Goal: Navigation & Orientation: Find specific page/section

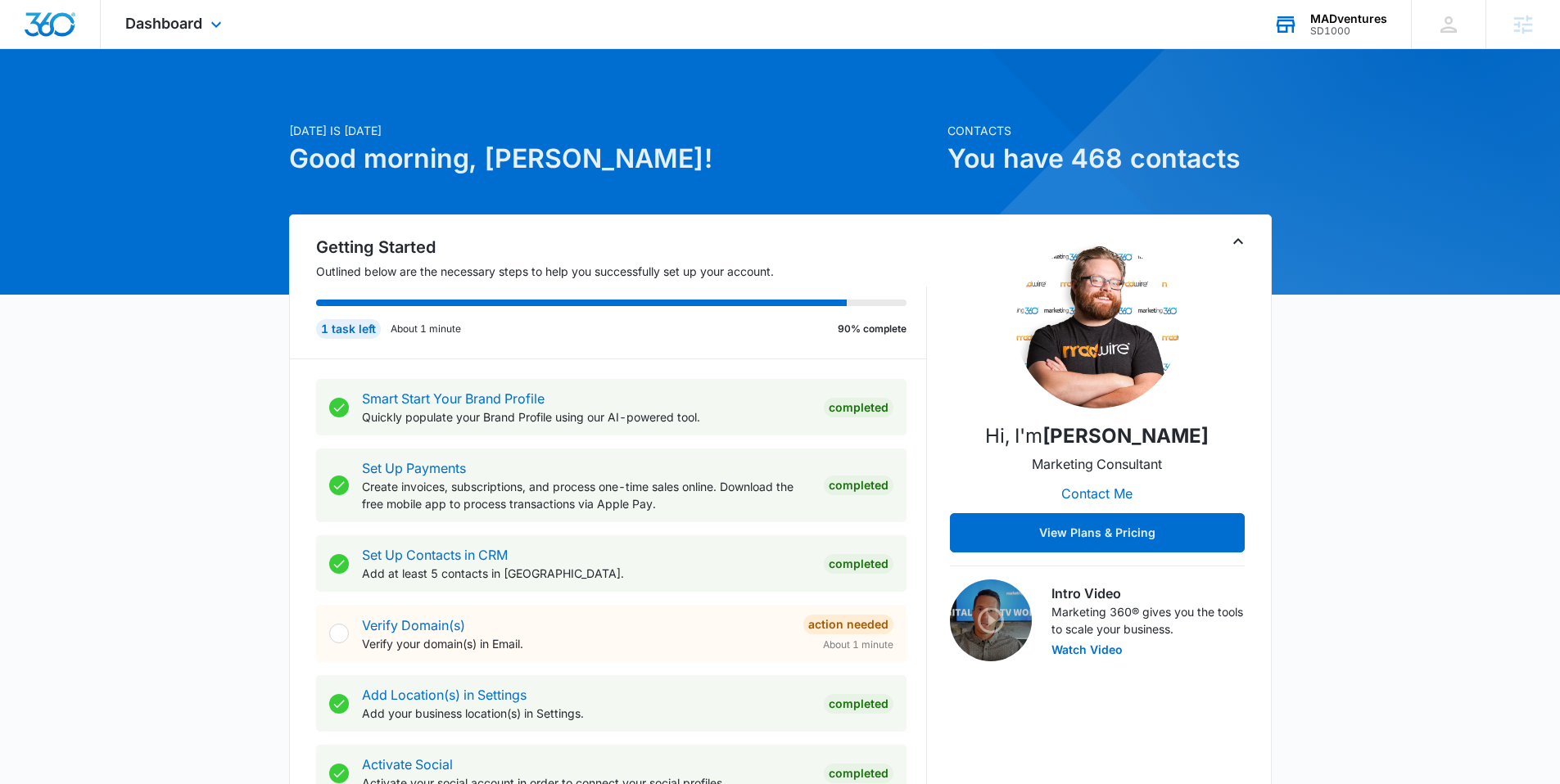
click at [1358, 30] on div "SD1000" at bounding box center [1348, 31] width 77 height 12
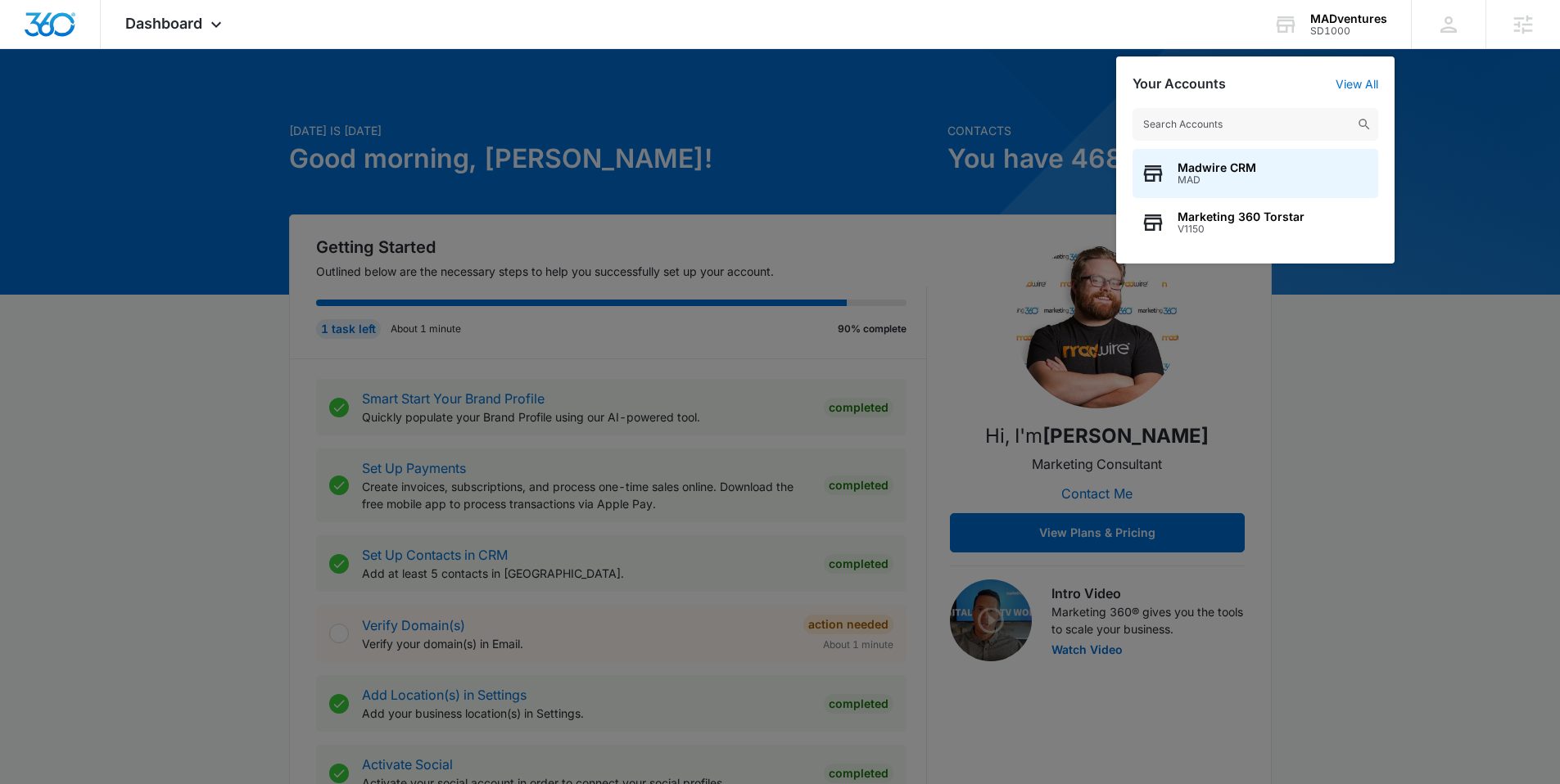
click at [835, 98] on div at bounding box center [780, 392] width 1560 height 784
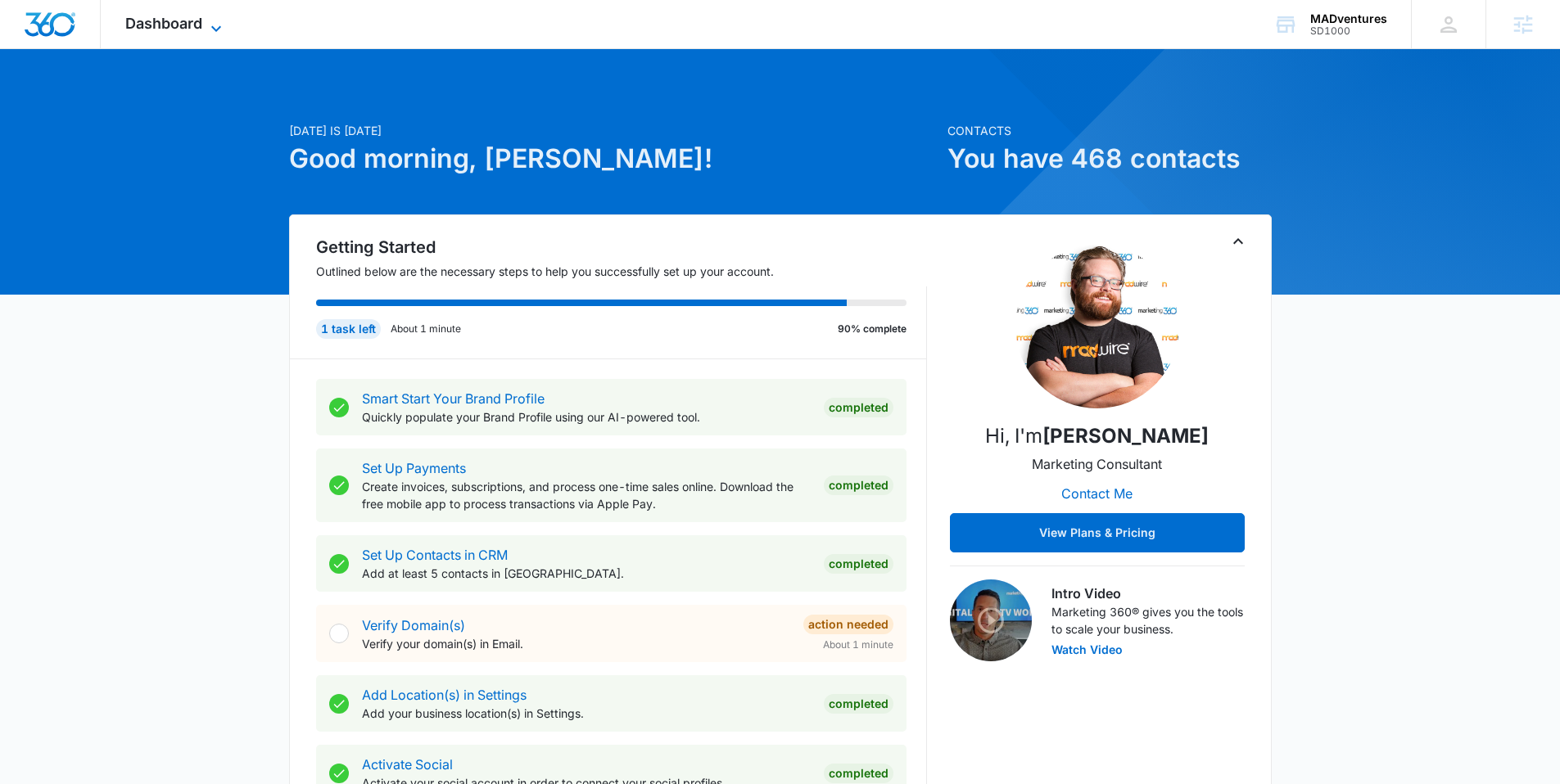
click at [194, 22] on span "Dashboard" at bounding box center [163, 24] width 77 height 17
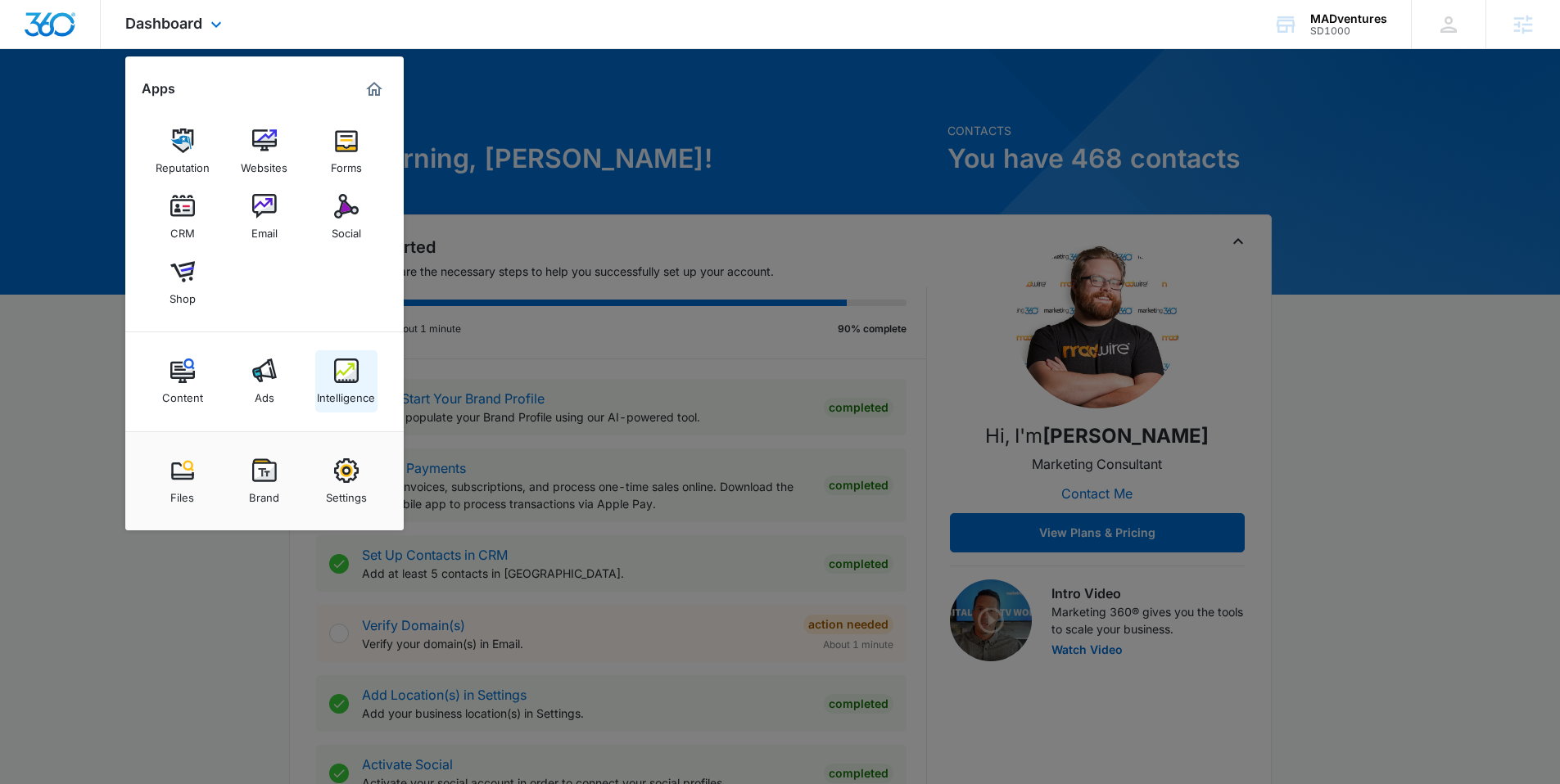
click at [360, 369] on link "Intelligence" at bounding box center [347, 382] width 62 height 62
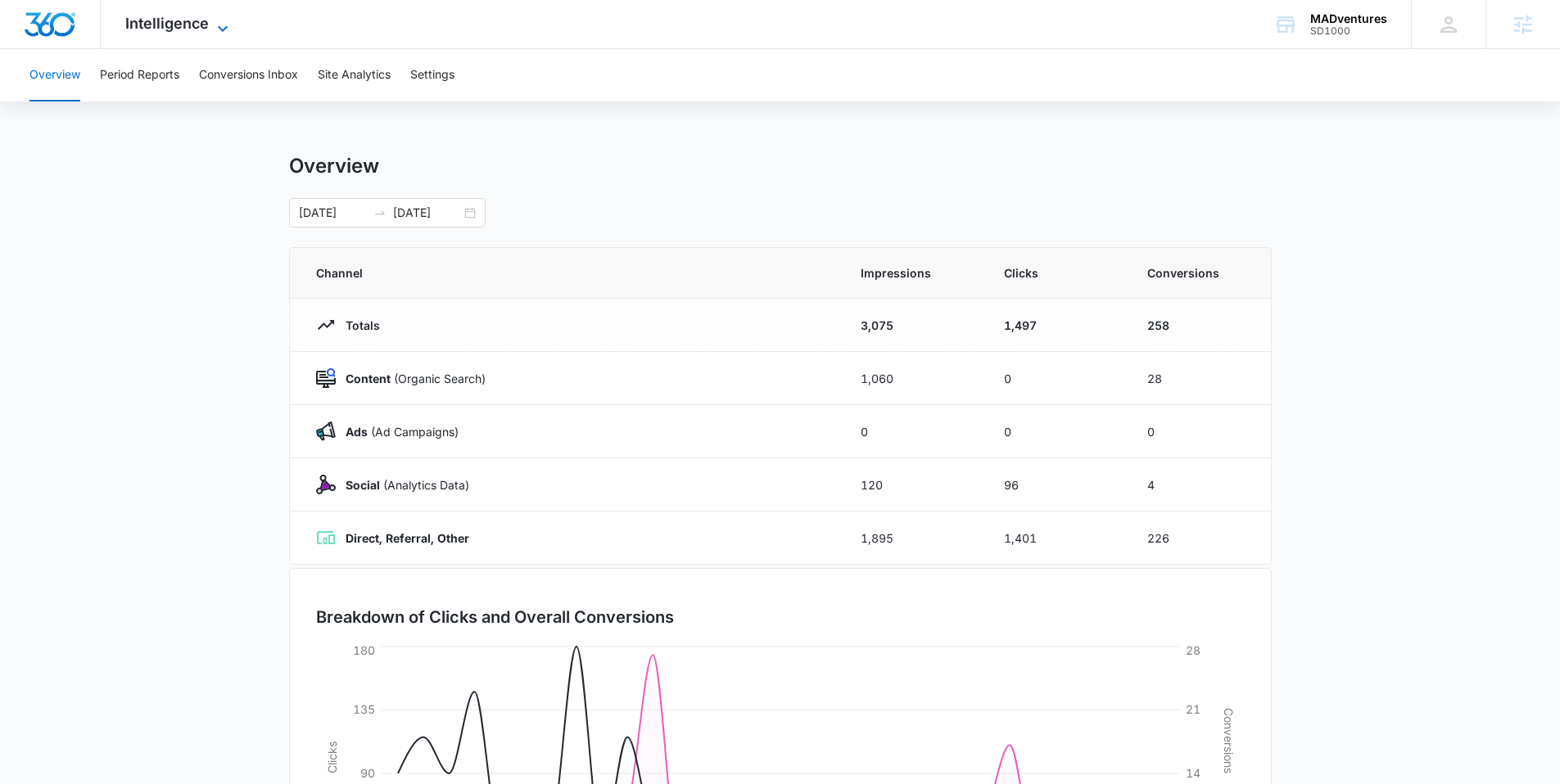
click at [225, 31] on icon at bounding box center [222, 28] width 19 height 19
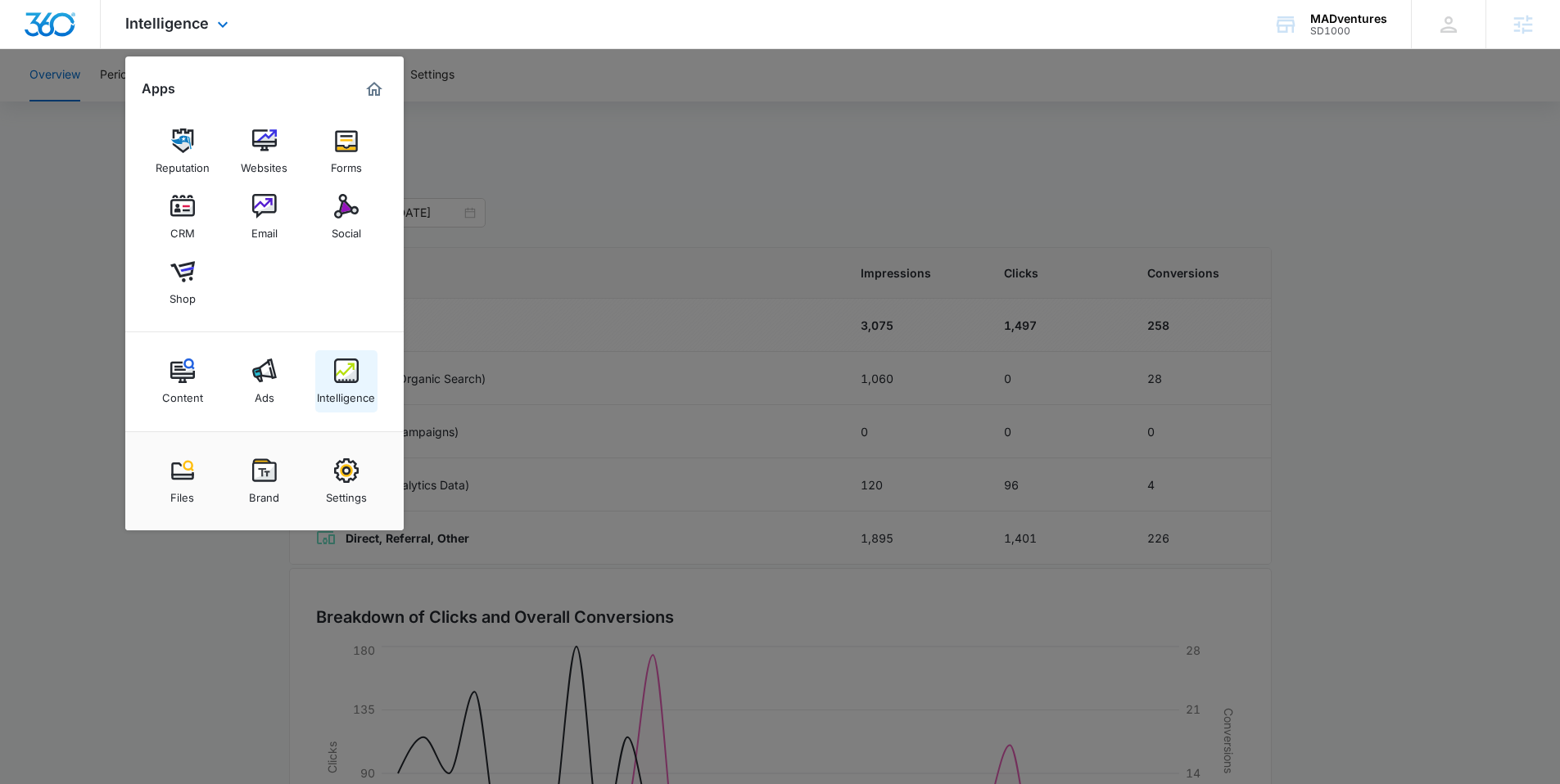
click at [343, 368] on img at bounding box center [346, 370] width 24 height 24
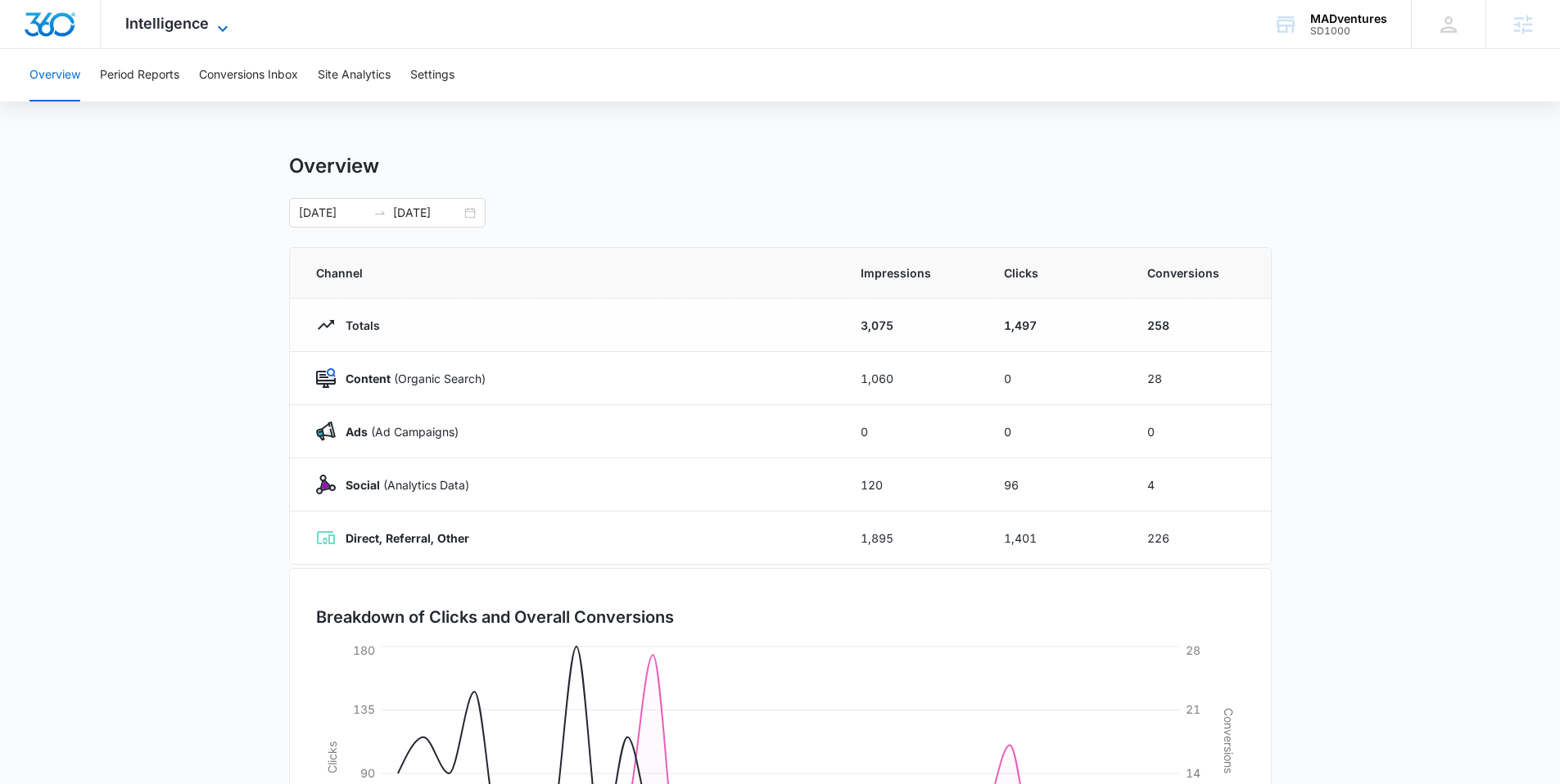
click at [168, 26] on span "Intelligence" at bounding box center [167, 24] width 83 height 17
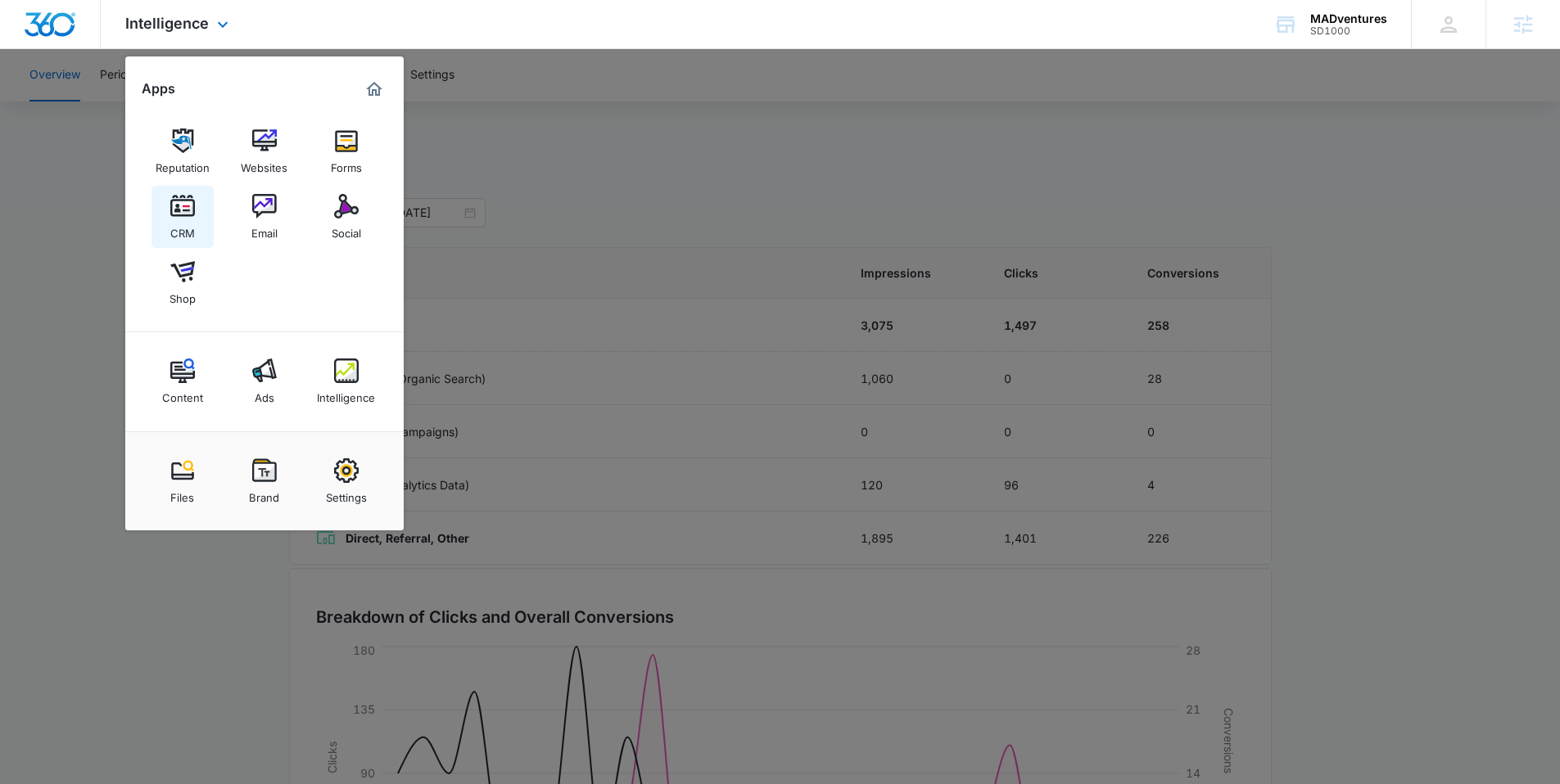
click at [191, 212] on img at bounding box center [182, 206] width 24 height 24
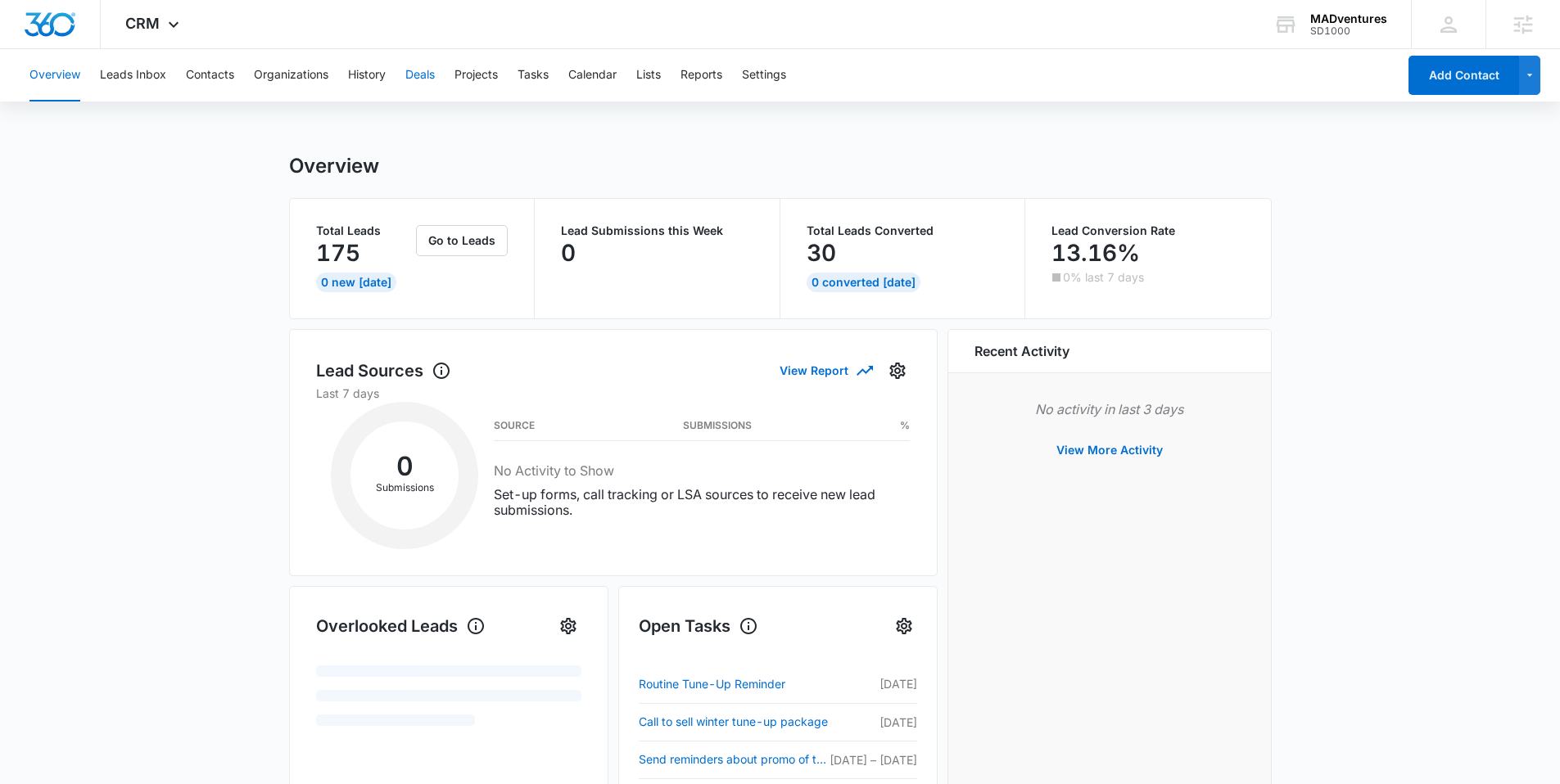
click at [427, 56] on button "Deals" at bounding box center [420, 75] width 29 height 52
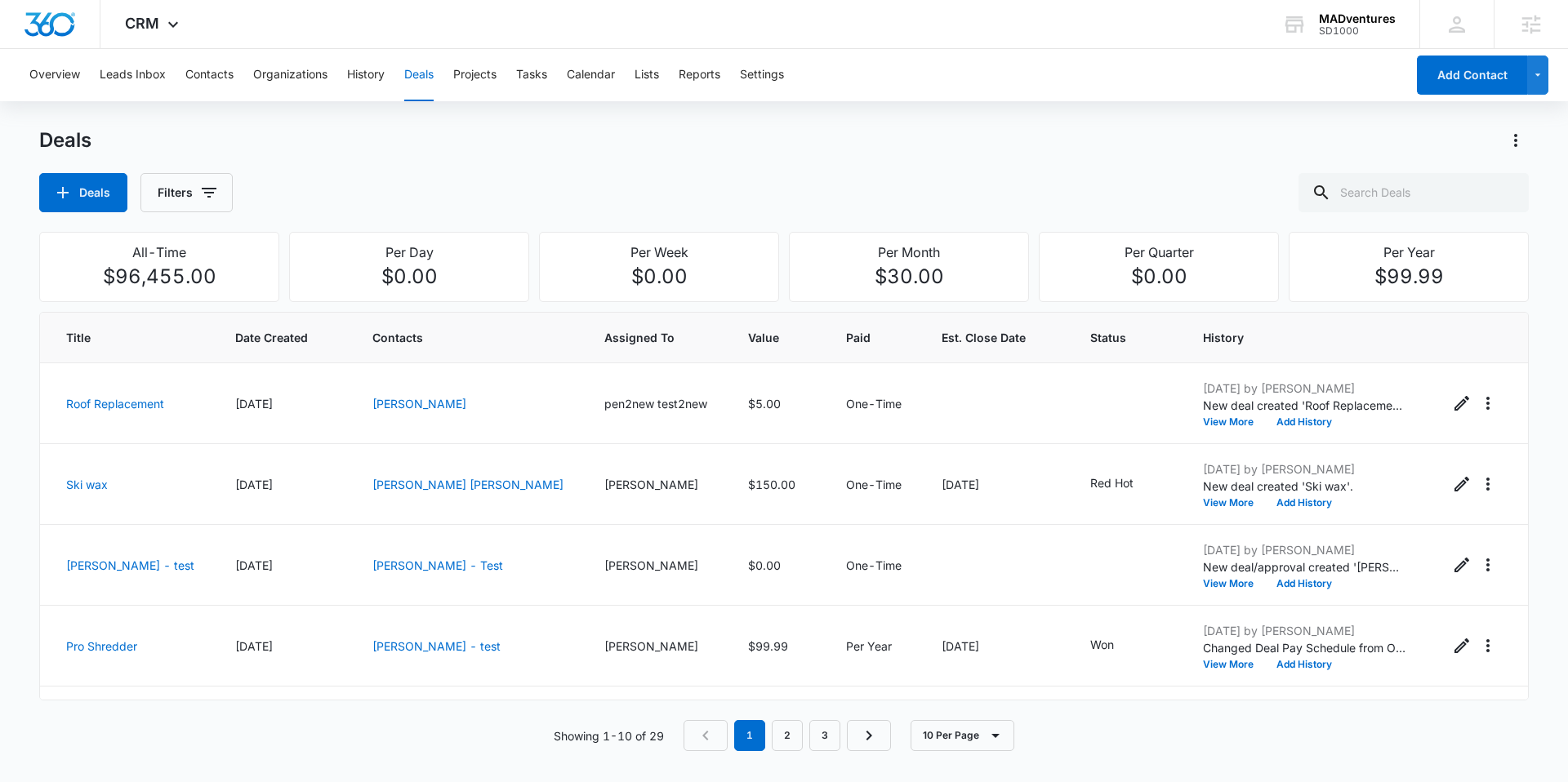
click at [976, 76] on div "Overview Leads Inbox Contacts Organizations History Deals Projects Tasks Calend…" at bounding box center [712, 75] width 1386 height 52
click at [156, 29] on span "CRM" at bounding box center [142, 23] width 34 height 17
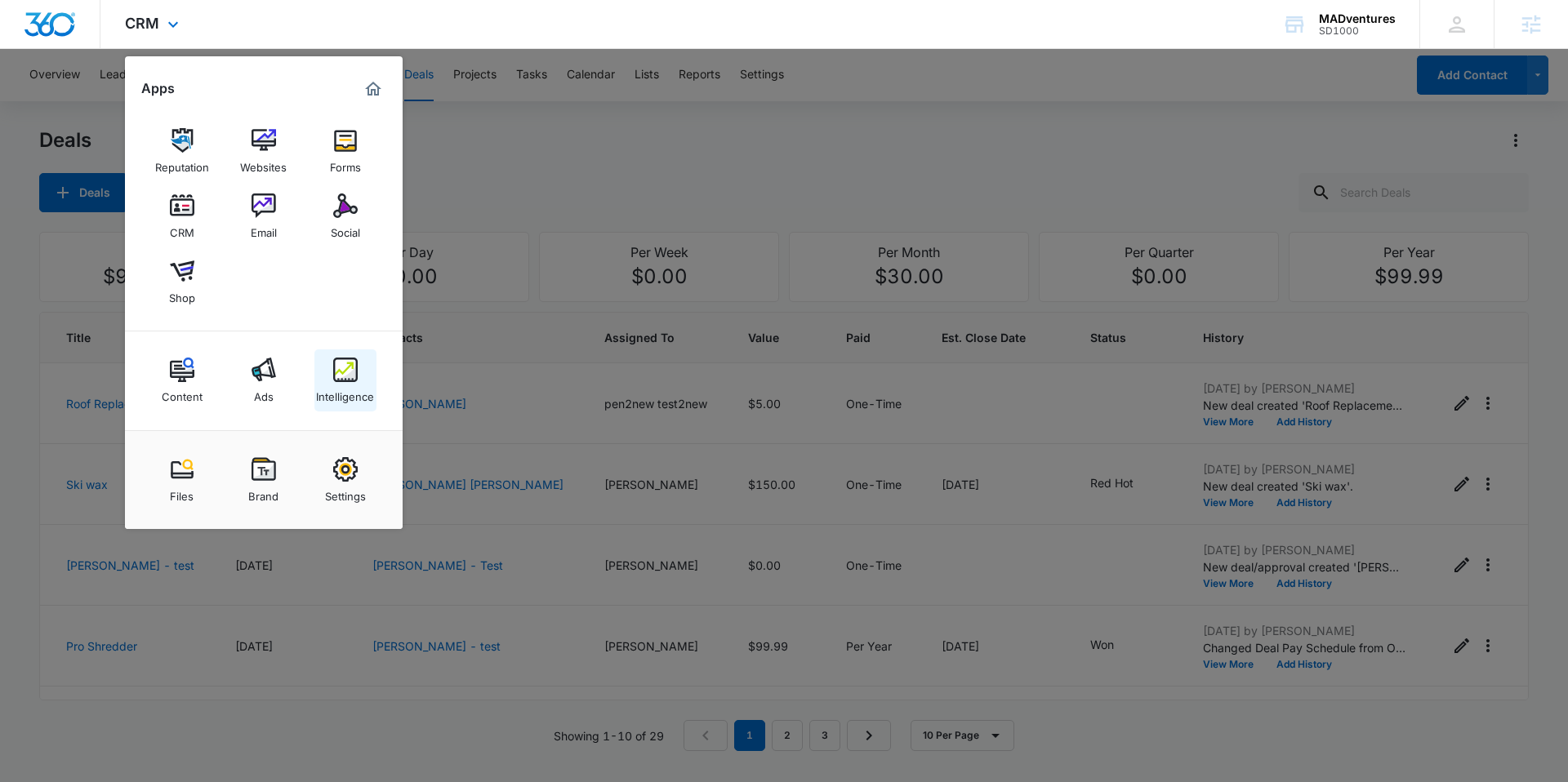
click at [350, 361] on img at bounding box center [345, 369] width 24 height 24
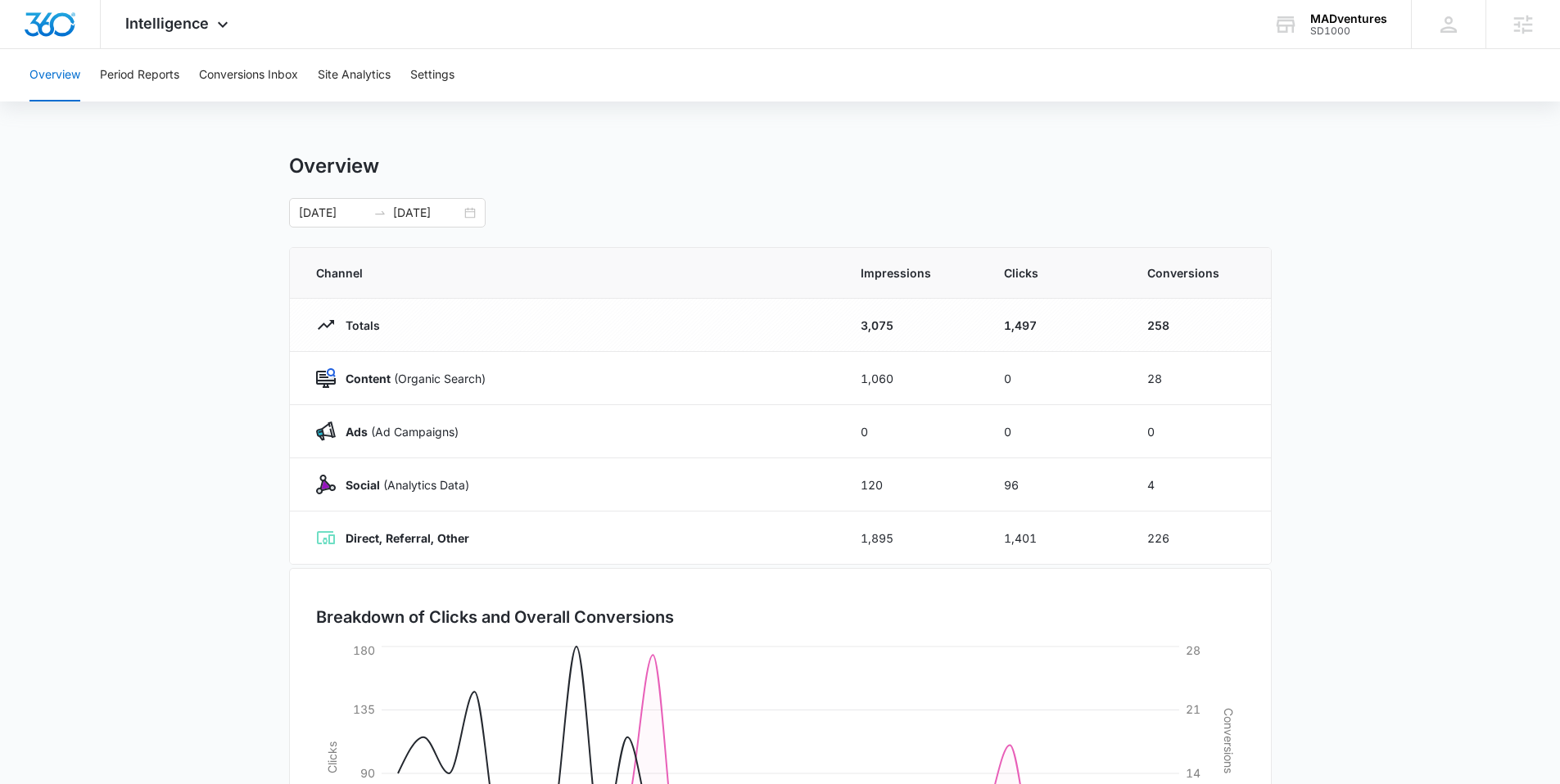
click at [1103, 167] on div "Overview" at bounding box center [781, 166] width 983 height 24
click at [78, 63] on button "Overview" at bounding box center [55, 75] width 50 height 52
